Goal: Submit feedback/report problem

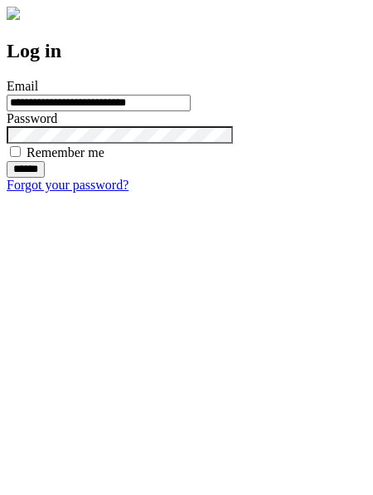
type input "**********"
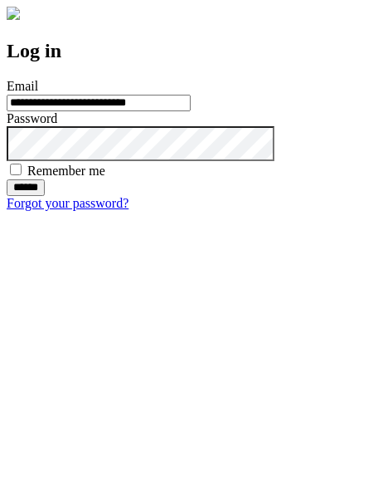
click at [45, 196] on input "******" at bounding box center [26, 187] width 38 height 17
